Goal: Ask a question: Seek information or help from site administrators or community

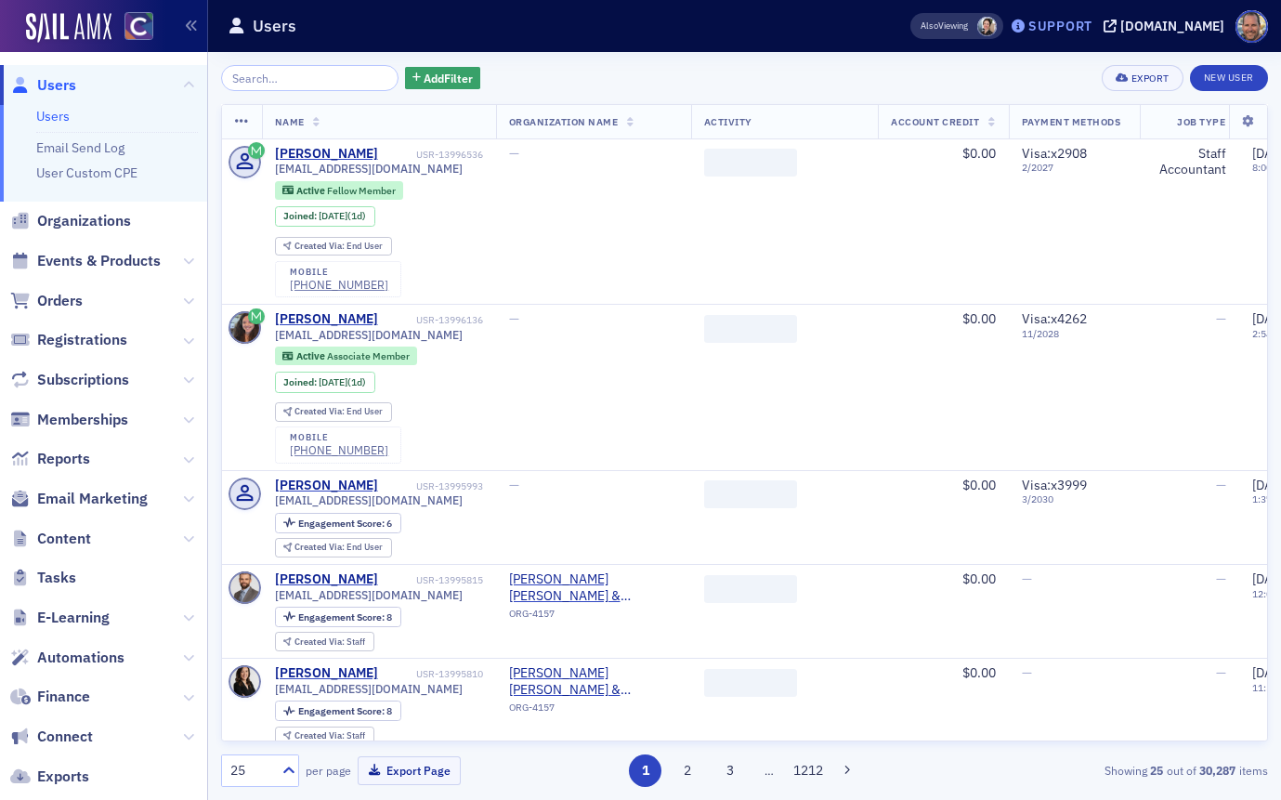
click at [1065, 26] on div "Support" at bounding box center [1060, 26] width 64 height 17
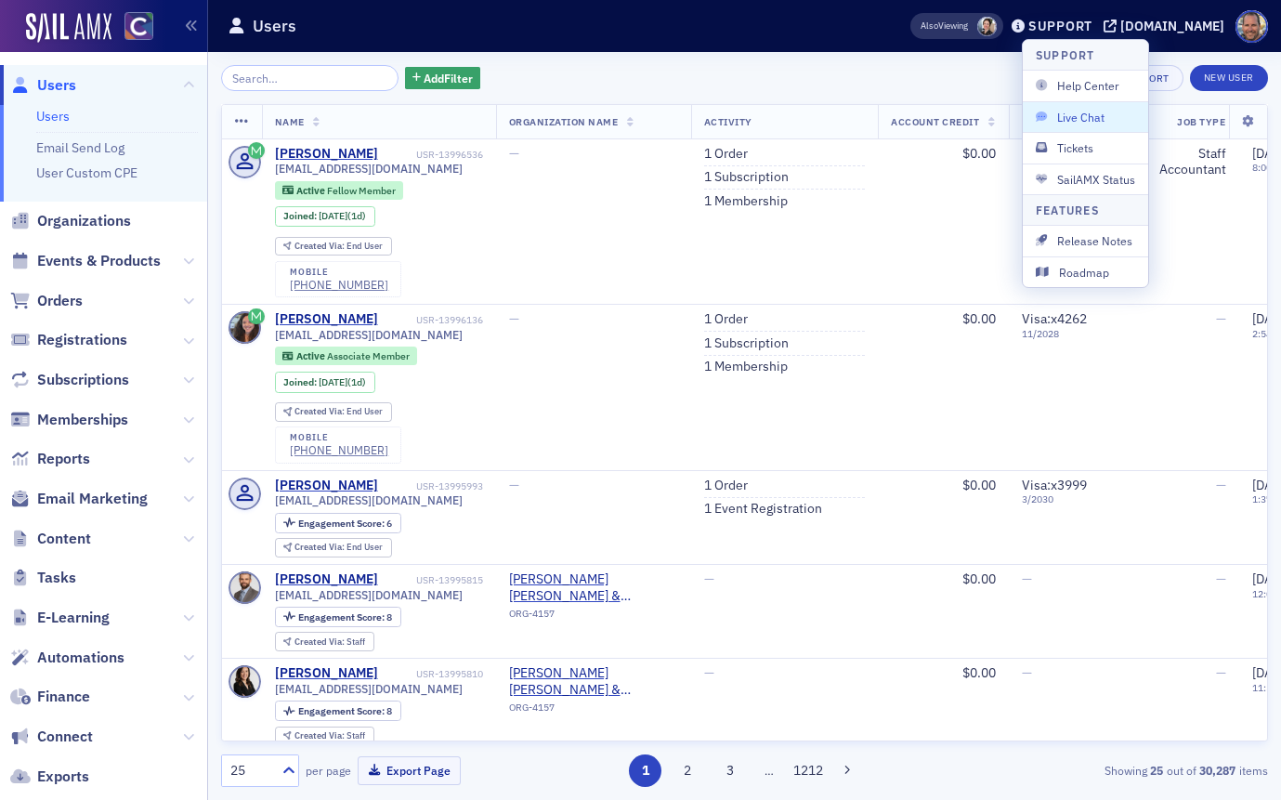
click at [1070, 114] on span "Live Chat" at bounding box center [1084, 117] width 99 height 17
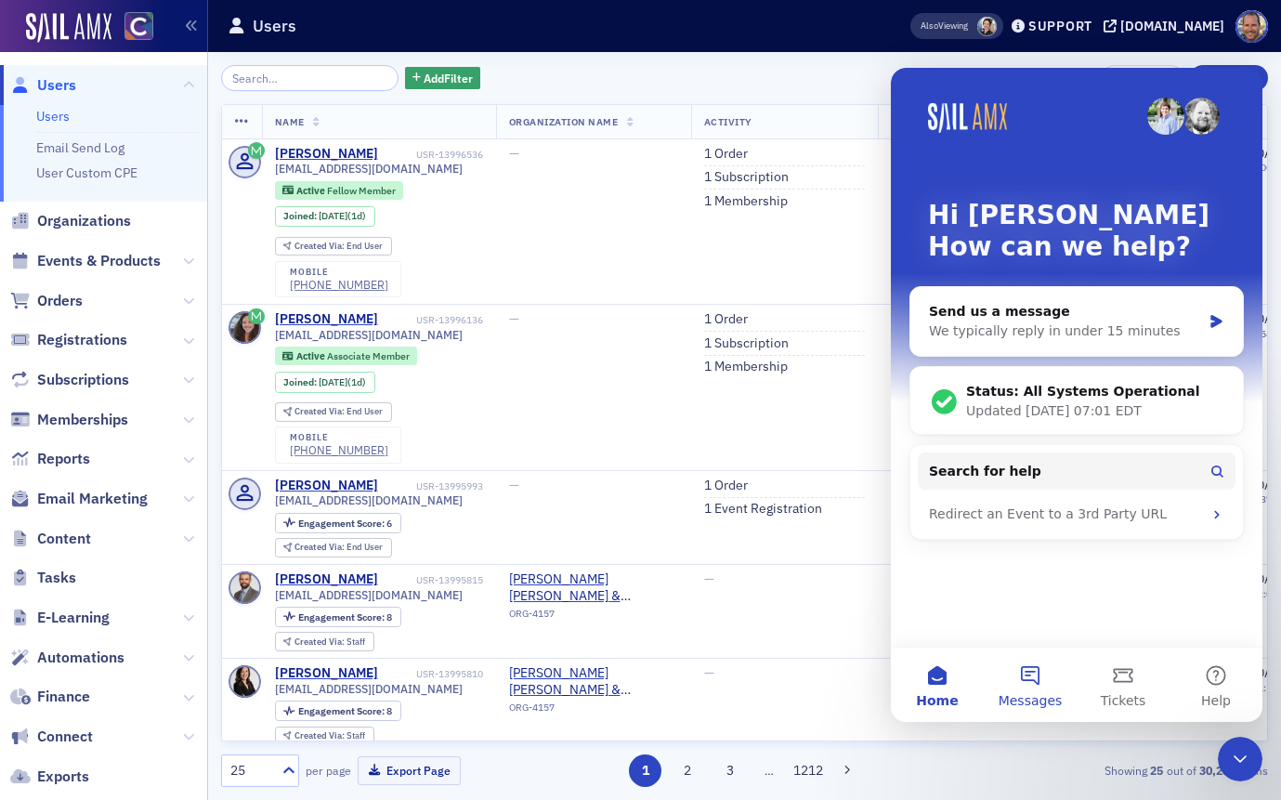
click at [1025, 678] on button "Messages" at bounding box center [1029, 684] width 93 height 74
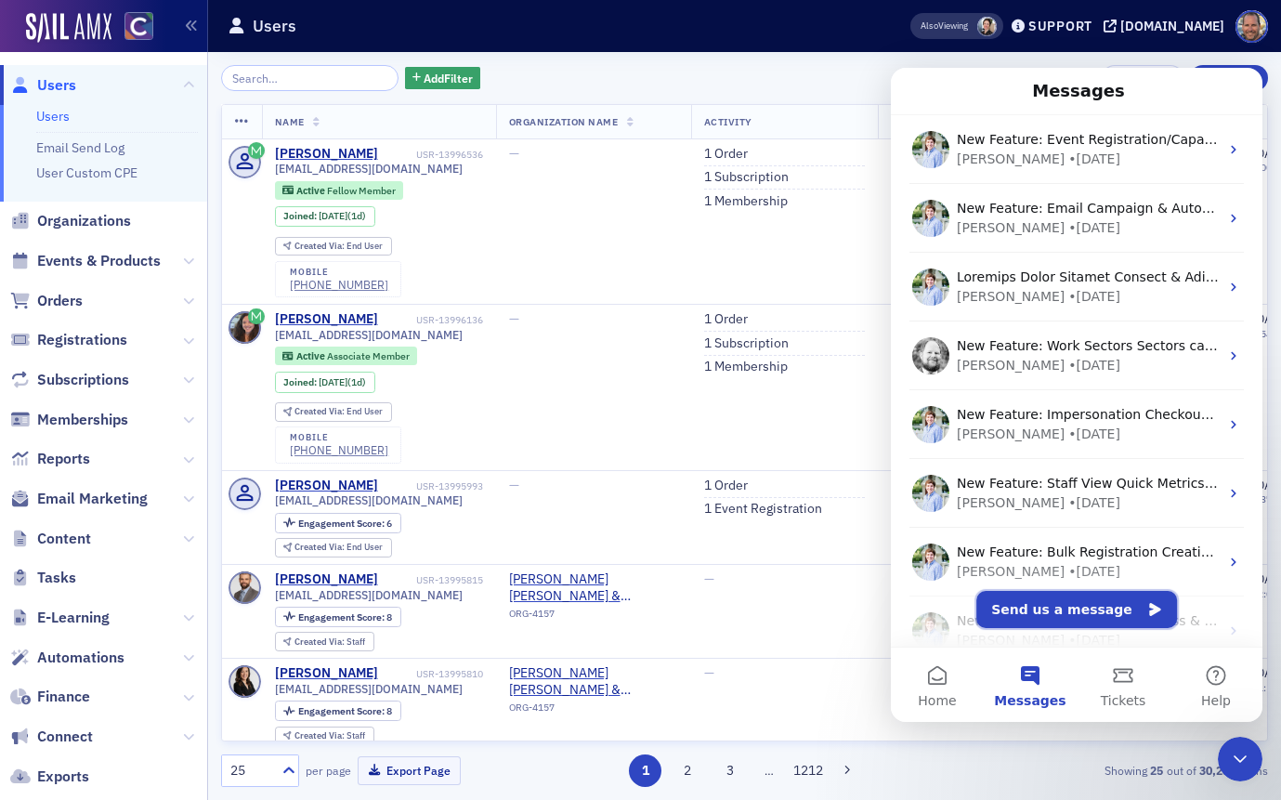
click at [1076, 613] on button "Send us a message" at bounding box center [1076, 609] width 201 height 37
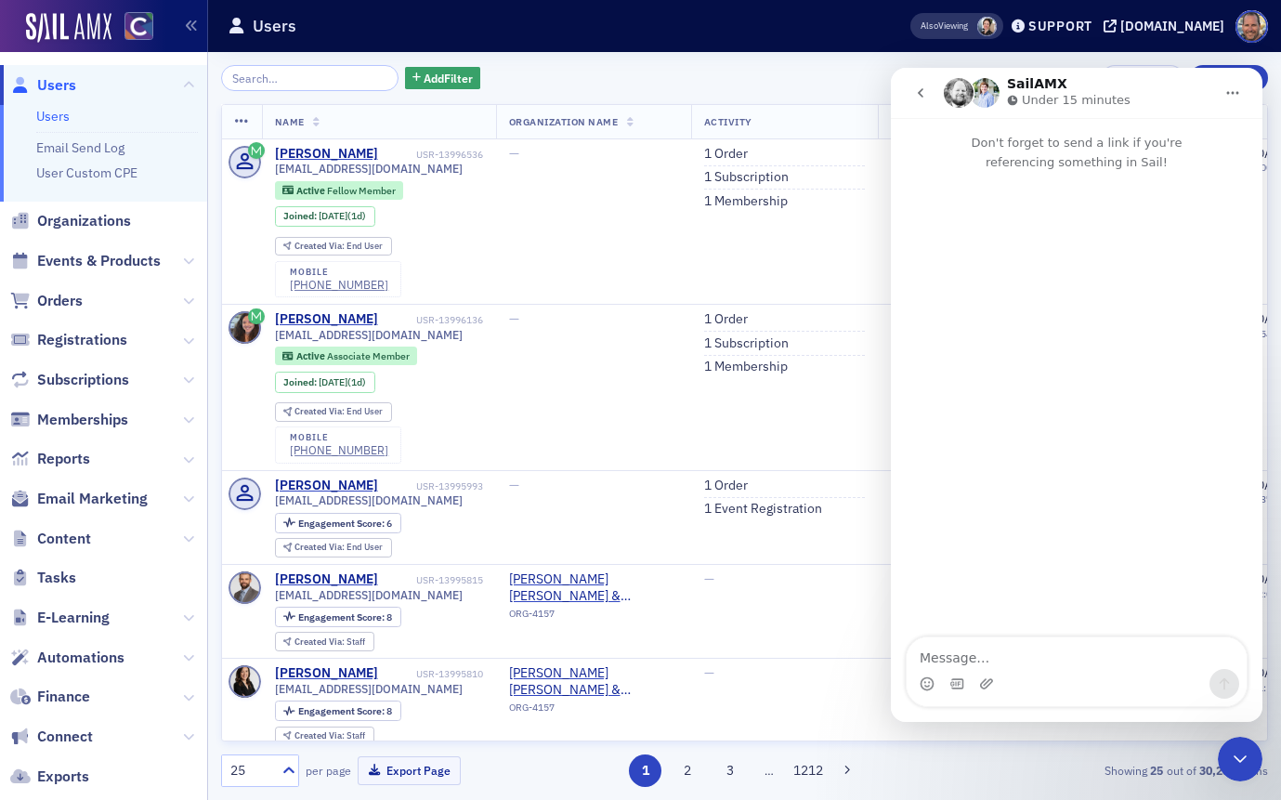
click at [1003, 662] on textarea "Message…" at bounding box center [1076, 653] width 340 height 32
type textarea "asldkjfalskdjflkajsdfk"
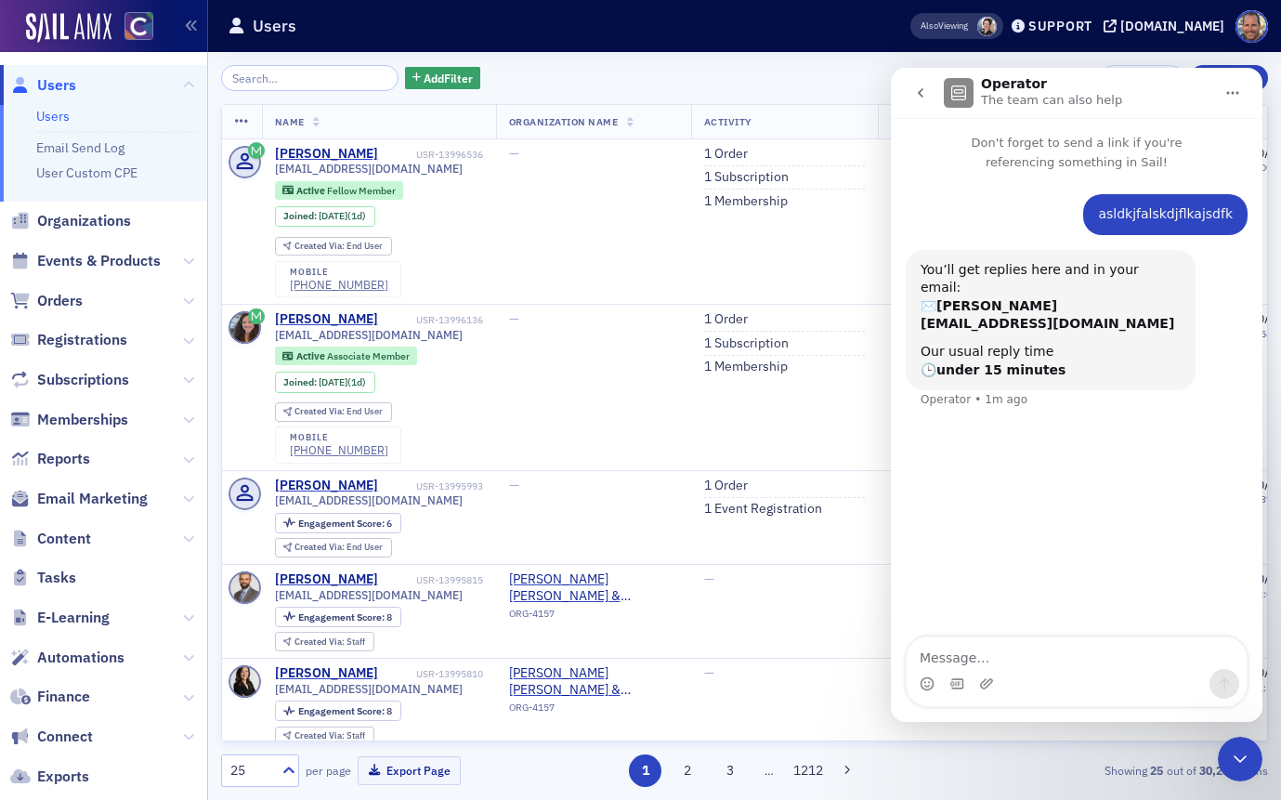
click at [1233, 759] on icon "Close Intercom Messenger" at bounding box center [1240, 759] width 22 height 22
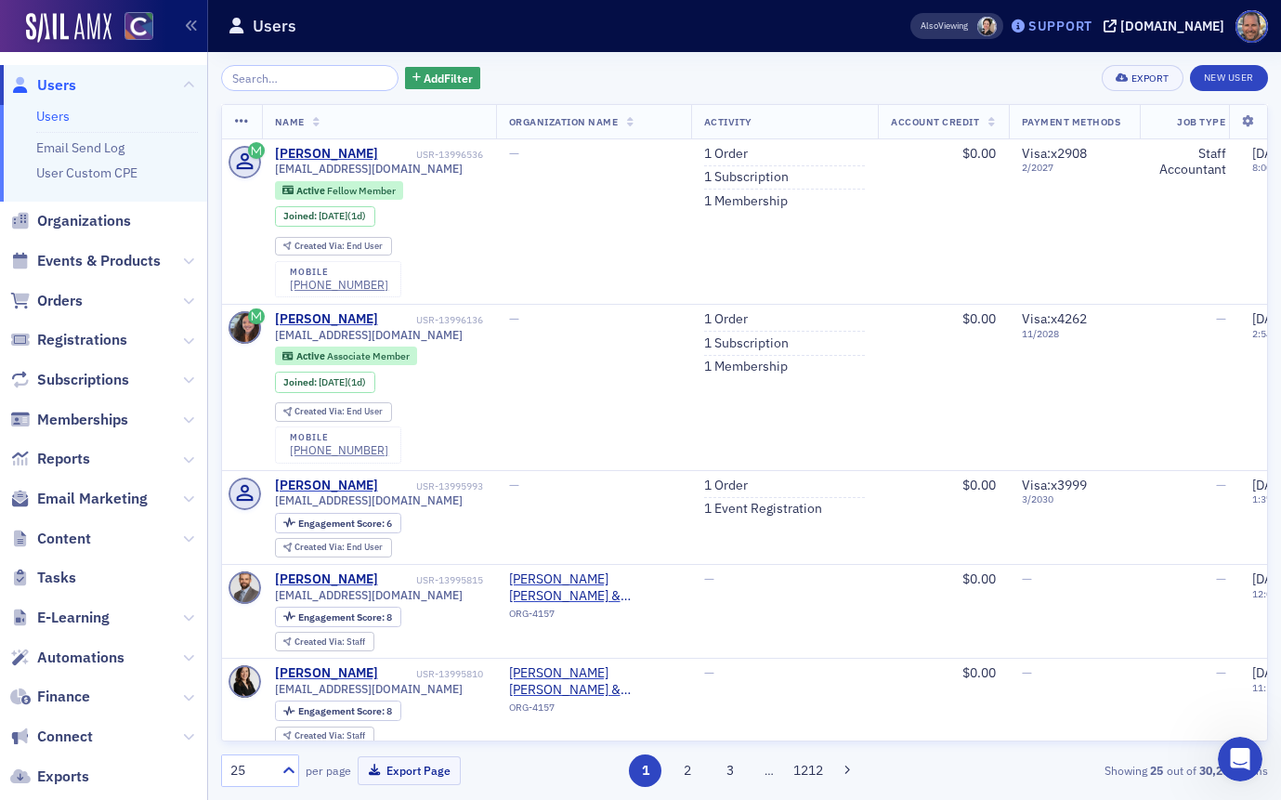
click at [1092, 32] on div "Support" at bounding box center [1060, 26] width 64 height 17
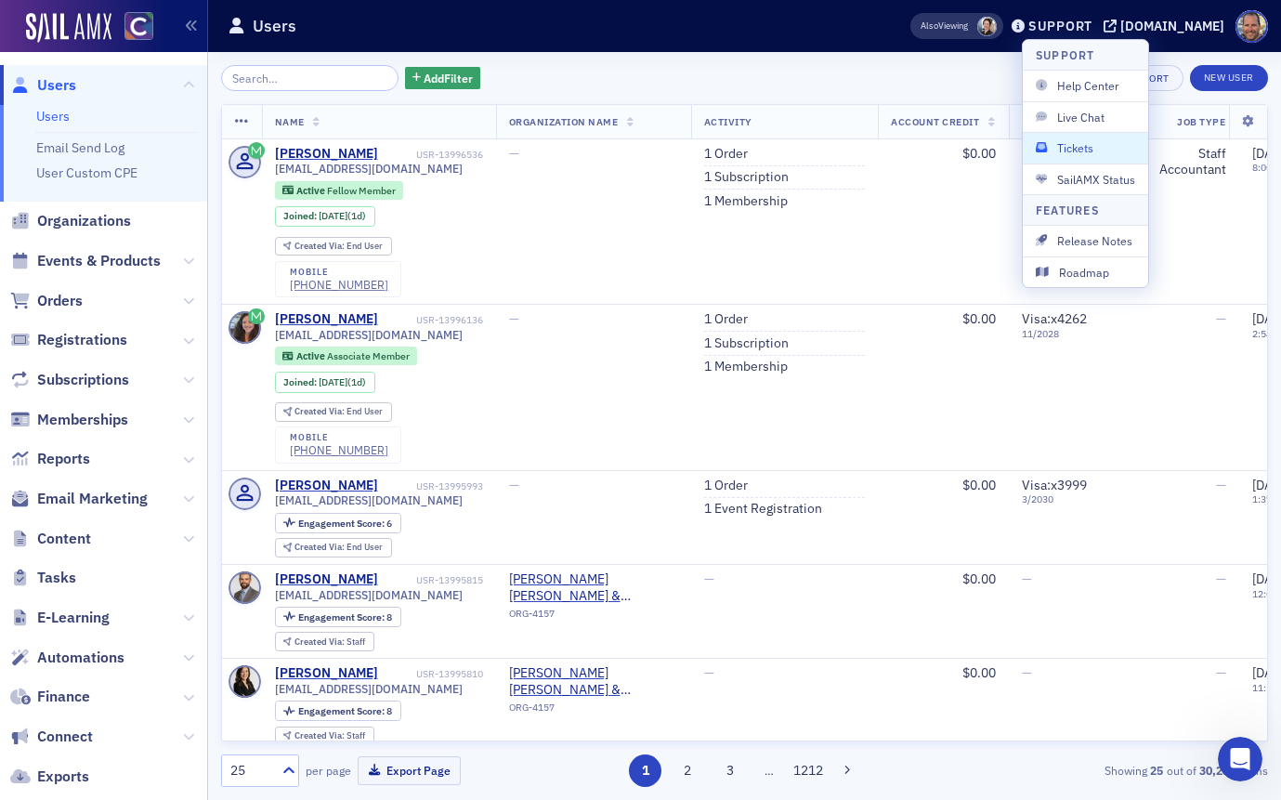
click at [1051, 150] on span "Tickets" at bounding box center [1084, 147] width 99 height 17
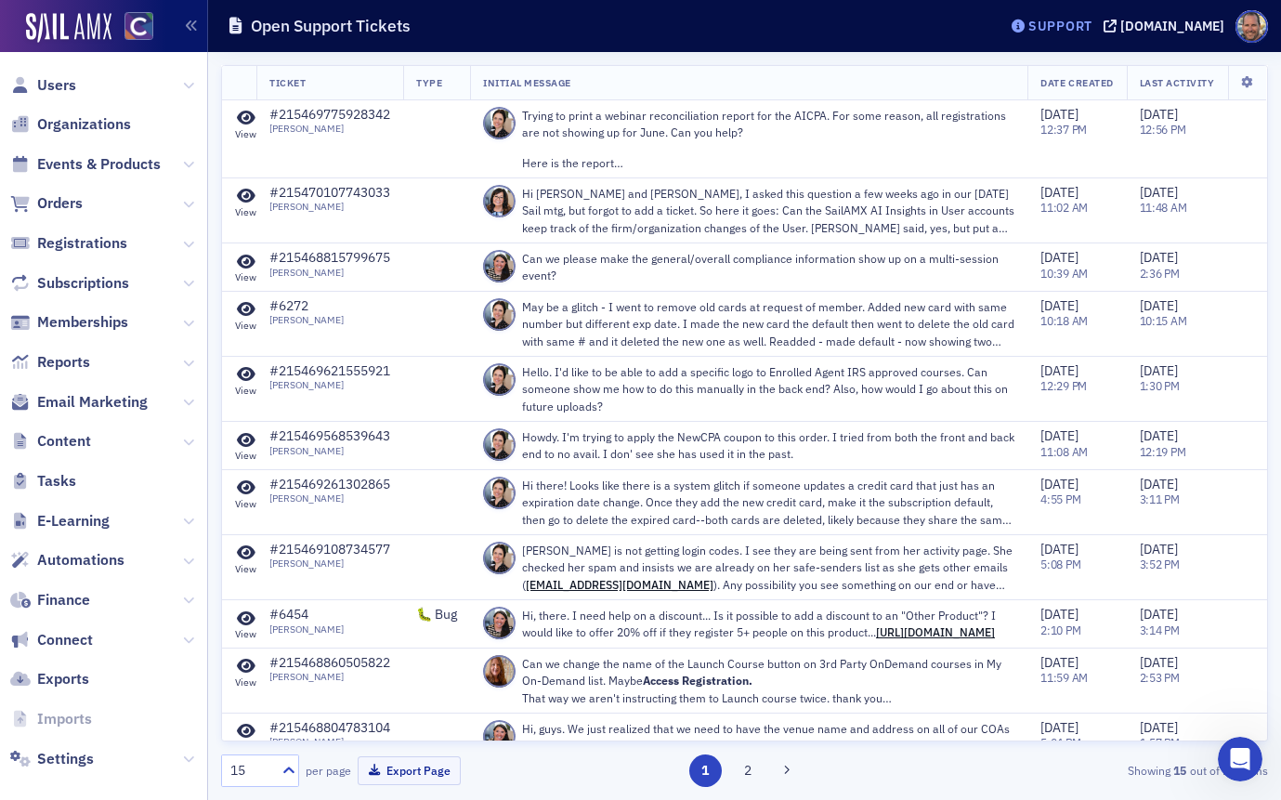
click at [1070, 33] on div "Support" at bounding box center [1060, 26] width 64 height 17
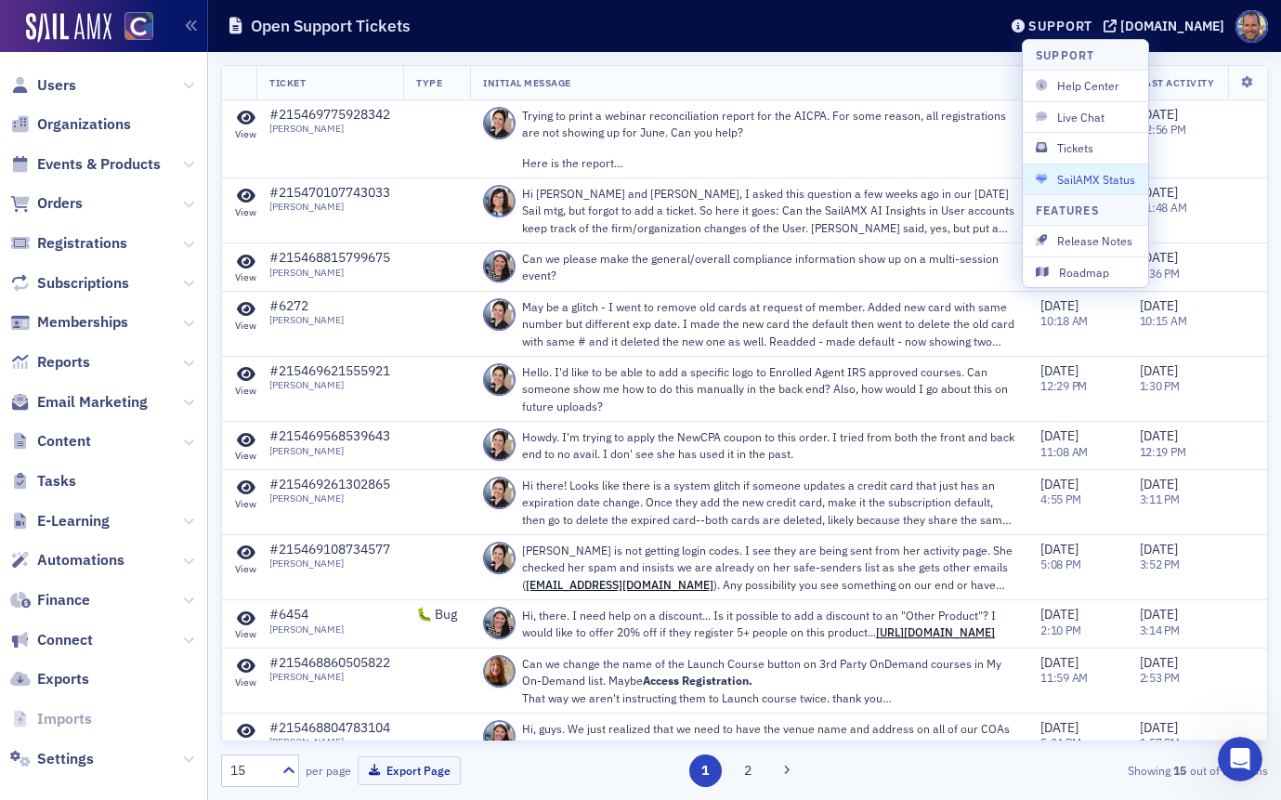
click at [1062, 180] on span "SailAMX Status" at bounding box center [1084, 179] width 99 height 17
